Goal: Task Accomplishment & Management: Use online tool/utility

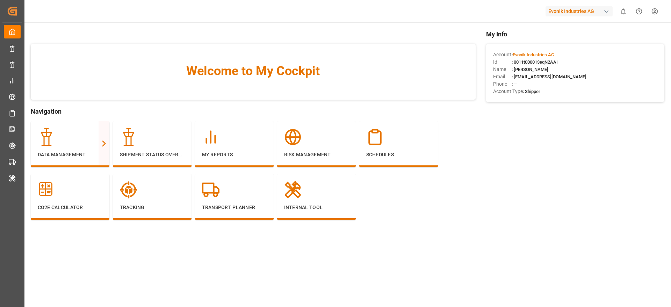
click at [557, 12] on div "Evonik Industries AG" at bounding box center [578, 11] width 67 height 10
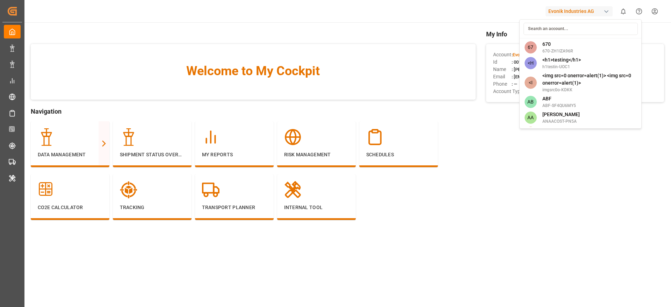
click at [556, 31] on input at bounding box center [580, 29] width 114 height 12
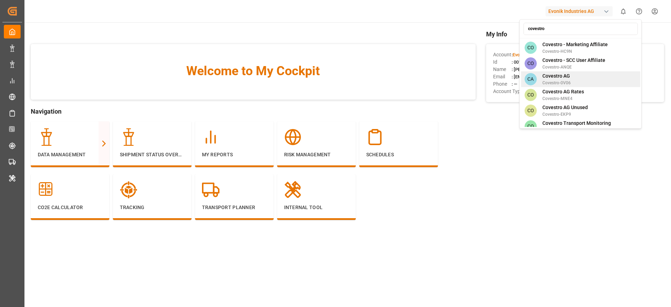
type input "covestro"
click at [566, 80] on span "Covestro-0V06" at bounding box center [556, 83] width 28 height 6
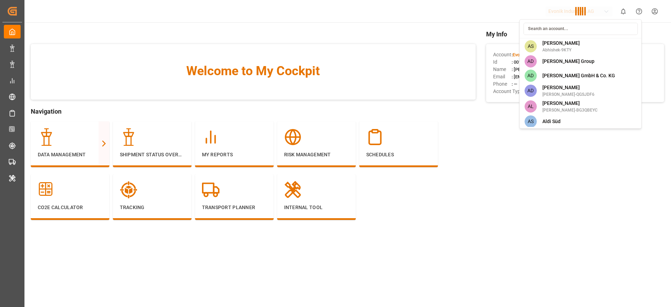
scroll to position [1108, 0]
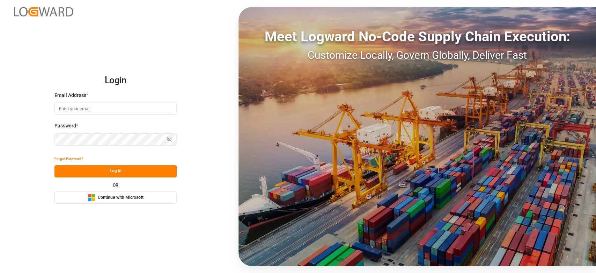
click at [148, 201] on button "Microsoft Logo Continue with Microsoft" at bounding box center [116, 197] width 122 height 12
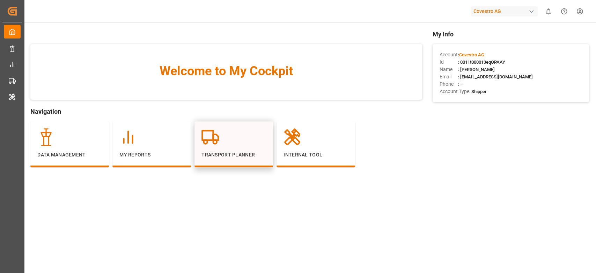
click at [227, 147] on div "Transport Planner" at bounding box center [234, 143] width 65 height 30
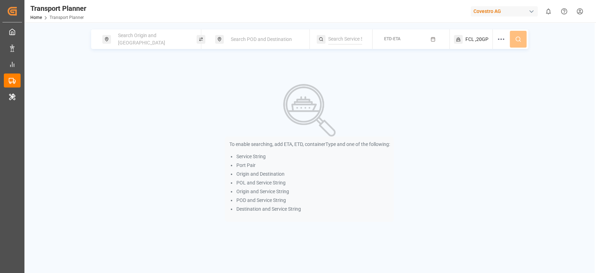
click at [147, 38] on span "Search Origin and POL" at bounding box center [141, 38] width 47 height 13
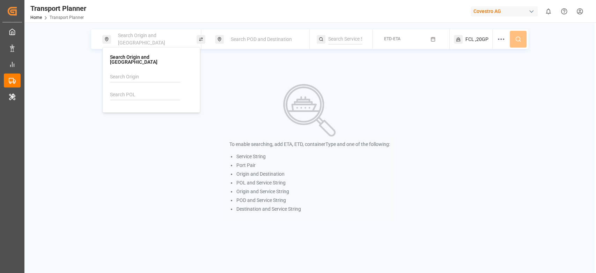
click at [130, 72] on input at bounding box center [145, 77] width 70 height 10
click at [115, 87] on li "NWC / EU" at bounding box center [151, 93] width 82 height 13
click at [139, 91] on div "NWC / EU" at bounding box center [151, 92] width 71 height 7
type input "NWC / EU"
click at [212, 93] on div "To enable searching, add ETA, ETD, containerType and one of the following: Serv…" at bounding box center [309, 153] width 456 height 138
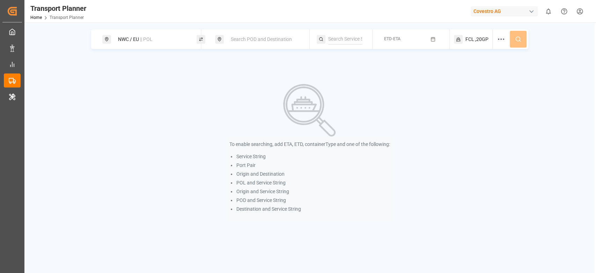
click at [248, 38] on span "Search POD and Destination" at bounding box center [261, 39] width 61 height 6
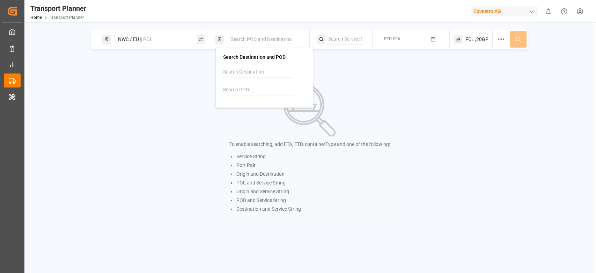
click at [240, 87] on input at bounding box center [258, 90] width 70 height 10
paste input "ECGYE"
type input "ECGYE"
click at [237, 107] on div "ECGYE" at bounding box center [241, 105] width 24 height 7
click at [338, 105] on div "To enable searching, add ETA, ETD, containerType and one of the following: Serv…" at bounding box center [309, 153] width 456 height 138
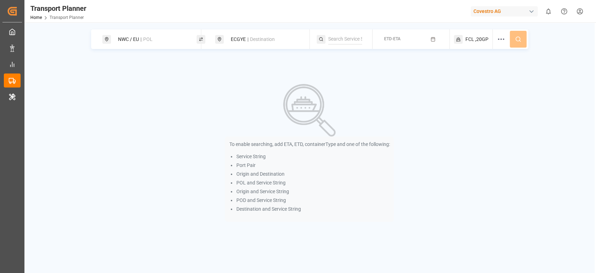
click at [350, 40] on input at bounding box center [345, 39] width 34 height 10
paste input "ECUADOR - NWC - USA"
type input "ECUADOR - NWC - USA"
click at [353, 52] on div "ECUADOR - NWC - USA" at bounding box center [369, 63] width 71 height 22
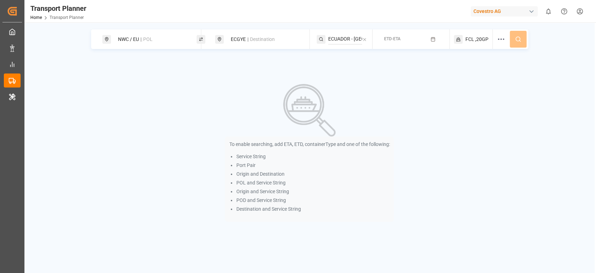
click at [433, 39] on icon "button" at bounding box center [433, 39] width 5 height 5
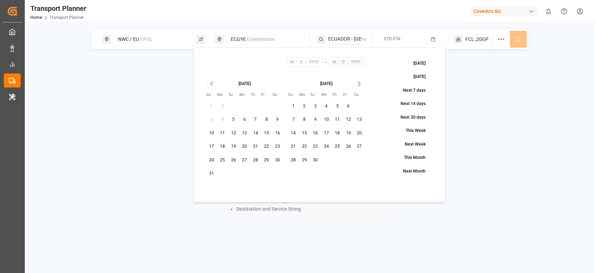
click at [235, 135] on button "12" at bounding box center [233, 133] width 11 height 11
type input "8"
type input "12"
type input "2025"
click at [360, 85] on icon "Go to next month" at bounding box center [360, 83] width 8 height 8
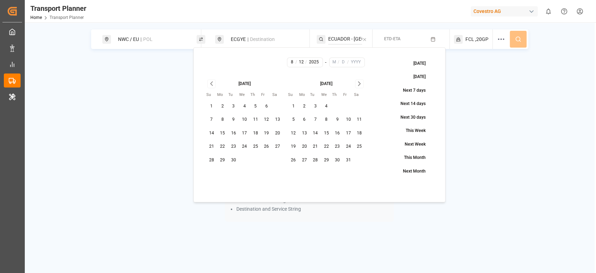
click at [360, 85] on icon "Go to next month" at bounding box center [360, 83] width 8 height 8
click at [291, 177] on button "30" at bounding box center [293, 173] width 11 height 11
type input "11"
type input "30"
type input "2025"
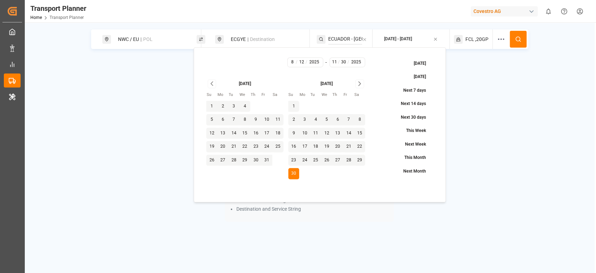
click at [517, 43] on button at bounding box center [518, 39] width 17 height 17
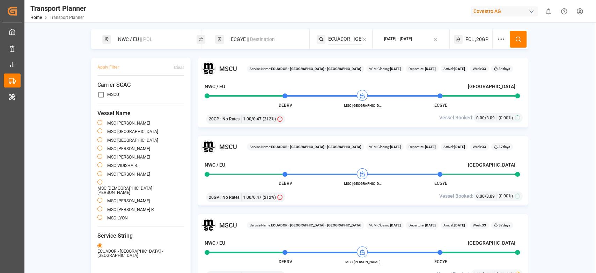
click at [248, 40] on span "|| Destination" at bounding box center [261, 39] width 28 height 6
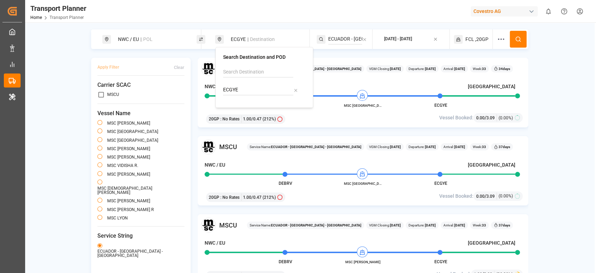
click at [240, 85] on input "ECGYE" at bounding box center [258, 90] width 70 height 10
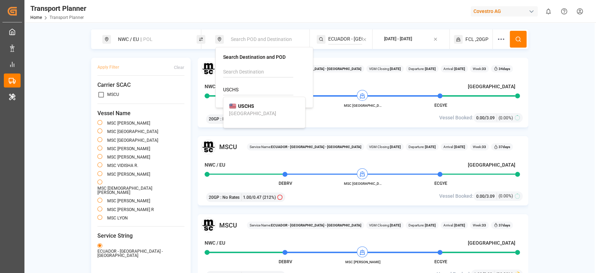
type input "USCHS"
click at [242, 103] on b "USCHS" at bounding box center [246, 106] width 16 height 6
click at [184, 128] on div "MSC NAMIBIA" at bounding box center [140, 132] width 87 height 8
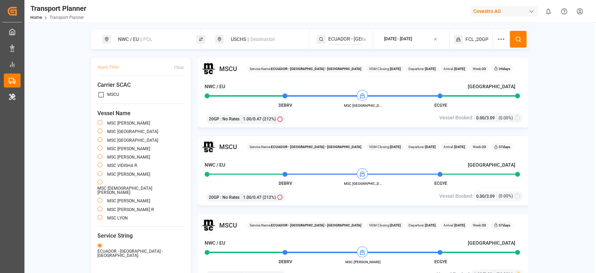
type button "MSC KATYA R."
click at [364, 41] on icon at bounding box center [364, 39] width 5 height 5
click at [348, 41] on input at bounding box center [345, 39] width 34 height 10
paste input "AT2"
type input "AT2"
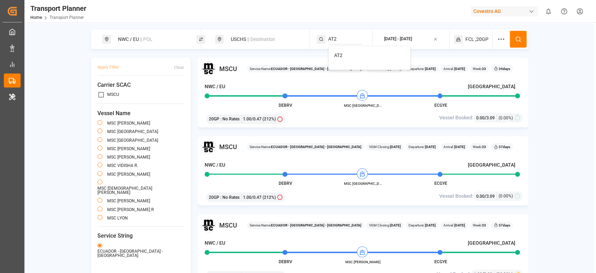
click at [347, 50] on li "AT2" at bounding box center [370, 55] width 82 height 13
click at [374, 50] on li "AT2" at bounding box center [370, 55] width 82 height 13
click at [364, 61] on li "AT2" at bounding box center [370, 55] width 82 height 13
click at [362, 54] on div "AT2" at bounding box center [369, 55] width 71 height 7
click at [525, 43] on button at bounding box center [518, 39] width 17 height 17
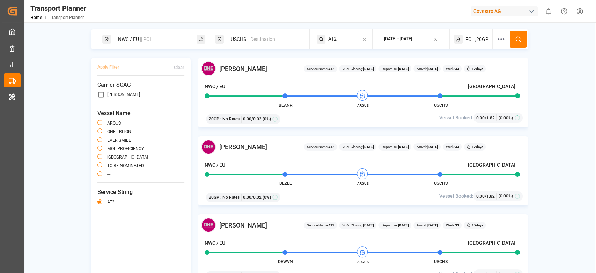
click at [240, 38] on div "USCHS || Destination" at bounding box center [264, 39] width 75 height 13
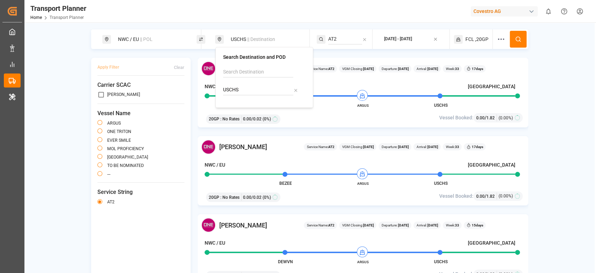
click at [235, 91] on input "USCHS" at bounding box center [258, 90] width 70 height 10
type input "PECLL"
click at [242, 107] on b "PECLL" at bounding box center [245, 106] width 15 height 6
click at [241, 88] on input "PECLL" at bounding box center [258, 90] width 70 height 10
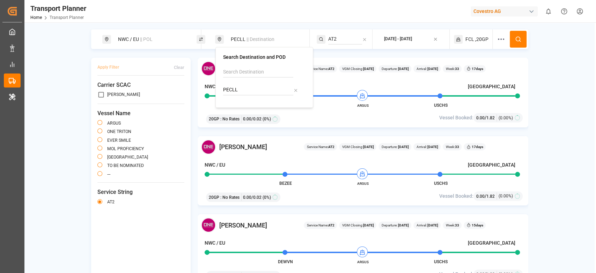
click at [241, 88] on input "PECLL" at bounding box center [258, 90] width 70 height 10
type input "PECLL"
click at [237, 110] on div "Callao" at bounding box center [236, 113] width 14 height 7
click at [341, 42] on input "AT2" at bounding box center [345, 39] width 34 height 10
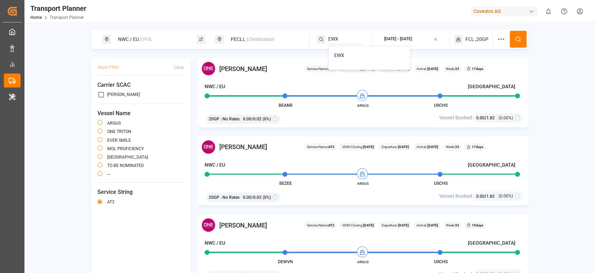
type input "EWX"
click at [352, 58] on div "EWX" at bounding box center [369, 55] width 71 height 7
click at [515, 38] on icon at bounding box center [518, 39] width 6 height 6
